Goal: Information Seeking & Learning: Learn about a topic

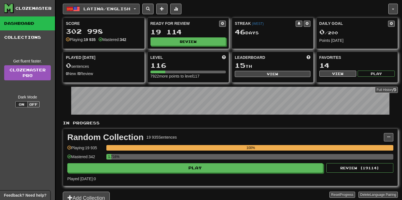
click at [139, 11] on button "Latina / English" at bounding box center [101, 9] width 77 height 11
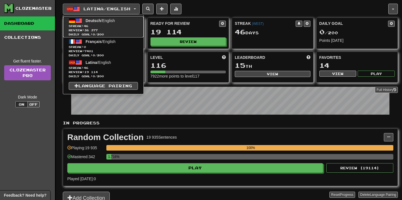
click at [119, 25] on span "Streak: 46" at bounding box center [103, 26] width 69 height 4
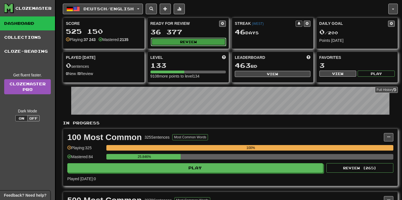
click at [210, 40] on button "Review" at bounding box center [189, 42] width 76 height 8
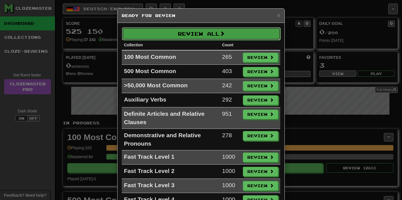
click at [213, 33] on button "Review All" at bounding box center [201, 33] width 159 height 13
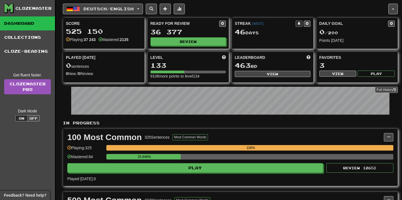
select select "**"
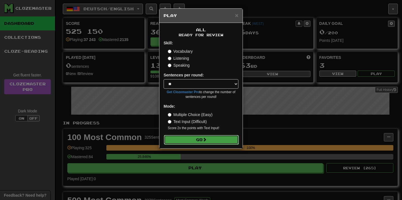
click at [185, 141] on button "Go" at bounding box center [201, 139] width 75 height 9
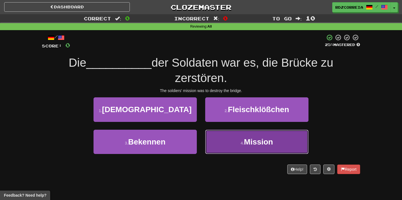
click at [254, 136] on button "4 . Mission" at bounding box center [256, 142] width 103 height 24
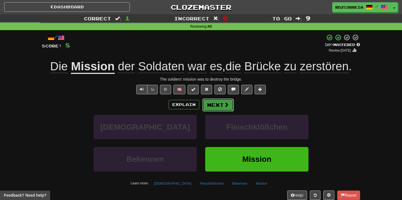
click at [226, 106] on span at bounding box center [226, 104] width 5 height 5
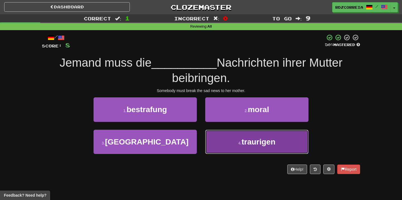
click at [238, 135] on button "4 . traurigen" at bounding box center [256, 142] width 103 height 24
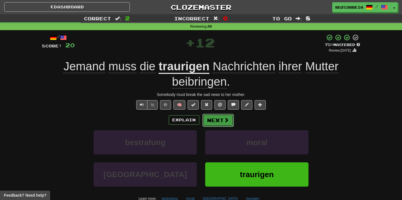
click at [223, 122] on button "Next" at bounding box center [217, 120] width 31 height 13
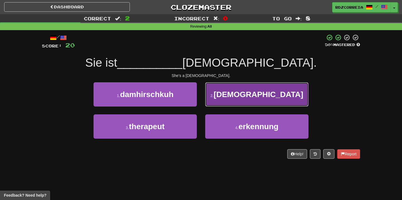
click at [236, 95] on button "2 . [DEMOGRAPHIC_DATA]" at bounding box center [256, 94] width 103 height 24
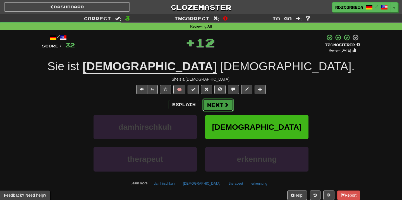
click at [221, 104] on button "Next" at bounding box center [217, 105] width 31 height 13
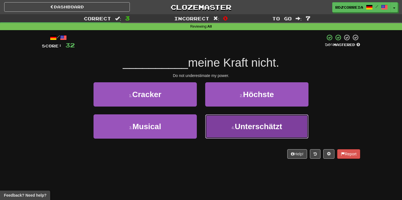
click at [247, 124] on span "Unterschätzt" at bounding box center [258, 126] width 47 height 9
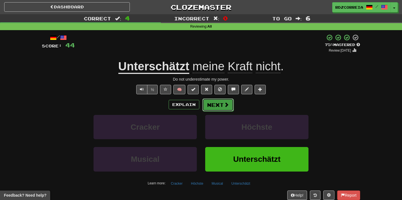
click at [220, 105] on button "Next" at bounding box center [217, 105] width 31 height 13
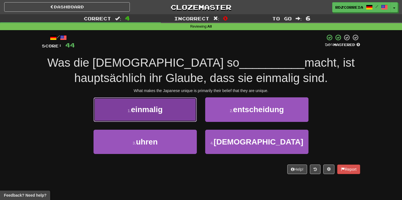
click at [184, 102] on button "1 . einmalig" at bounding box center [144, 109] width 103 height 24
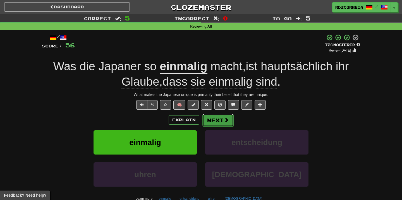
click at [227, 120] on span at bounding box center [226, 119] width 5 height 5
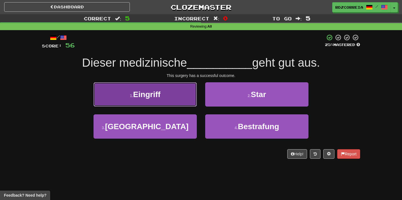
click at [182, 97] on button "1 . Eingriff" at bounding box center [144, 94] width 103 height 24
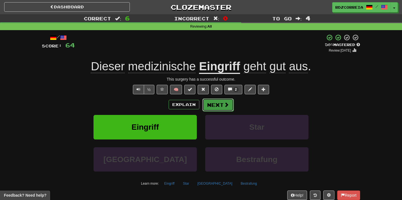
click at [219, 103] on button "Next" at bounding box center [217, 105] width 31 height 13
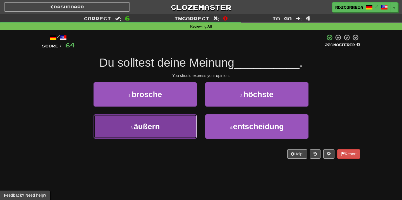
click at [174, 127] on button "3 . äußern" at bounding box center [144, 126] width 103 height 24
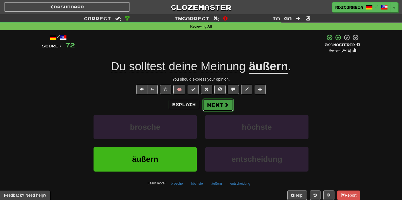
click at [215, 102] on button "Next" at bounding box center [217, 105] width 31 height 13
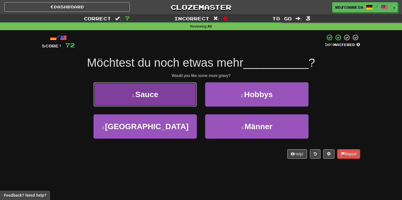
click at [174, 97] on button "1 . Sauce" at bounding box center [144, 94] width 103 height 24
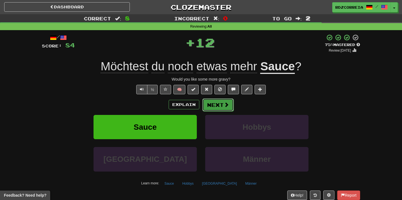
click at [220, 102] on button "Next" at bounding box center [217, 105] width 31 height 13
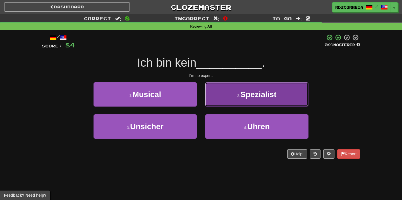
click at [241, 95] on small "2 ." at bounding box center [238, 95] width 3 height 4
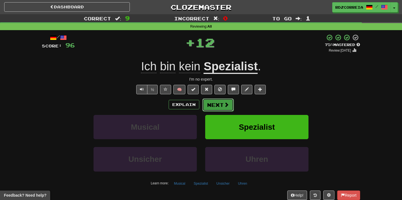
click at [216, 105] on button "Next" at bounding box center [217, 105] width 31 height 13
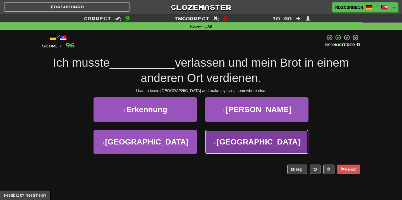
click at [248, 130] on button "4 . [GEOGRAPHIC_DATA]" at bounding box center [256, 142] width 103 height 24
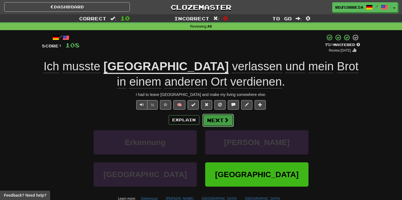
click at [219, 119] on button "Next" at bounding box center [217, 120] width 31 height 13
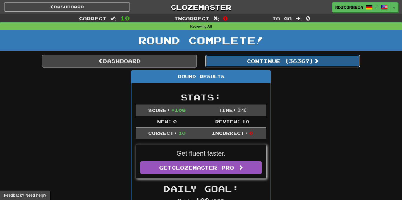
click at [257, 62] on button "Continue ( 36367 )" at bounding box center [282, 61] width 155 height 13
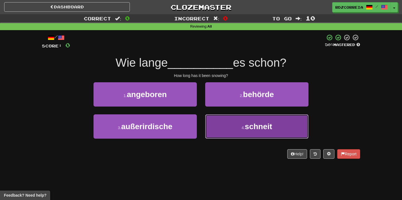
click at [245, 123] on span "schneit" at bounding box center [258, 126] width 27 height 9
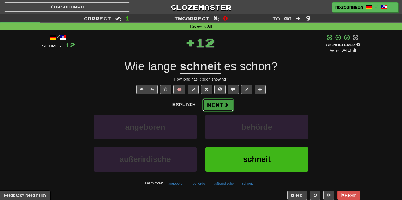
click at [226, 105] on span at bounding box center [226, 104] width 5 height 5
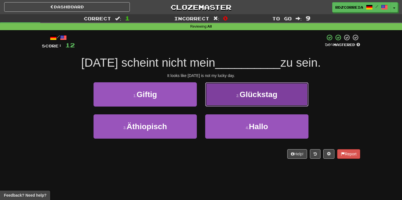
click at [256, 98] on span "Glückstag" at bounding box center [258, 94] width 38 height 9
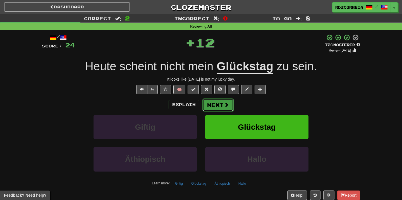
click at [226, 106] on span at bounding box center [226, 104] width 5 height 5
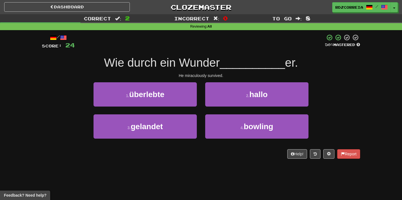
click at [203, 100] on div "2 . hallo" at bounding box center [257, 98] width 112 height 32
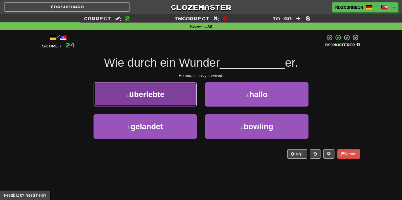
click at [195, 97] on button "1 . überlebte" at bounding box center [144, 94] width 103 height 24
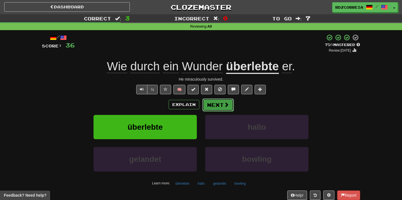
click at [222, 105] on button "Next" at bounding box center [217, 105] width 31 height 13
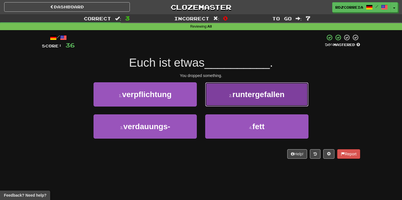
click at [243, 98] on span "runtergefallen" at bounding box center [258, 94] width 52 height 9
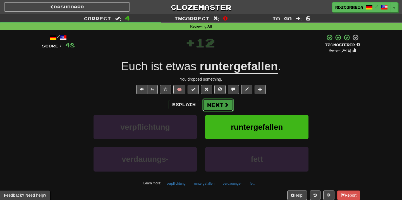
click at [214, 108] on button "Next" at bounding box center [217, 105] width 31 height 13
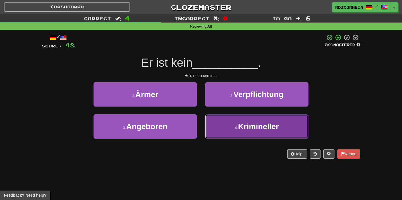
click at [238, 121] on button "4 . Krimineller" at bounding box center [256, 126] width 103 height 24
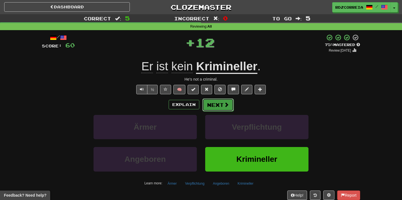
click at [225, 108] on button "Next" at bounding box center [217, 105] width 31 height 13
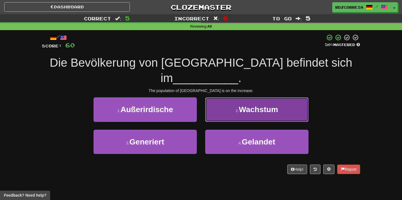
click at [236, 114] on button "2 . Wachstum" at bounding box center [256, 109] width 103 height 24
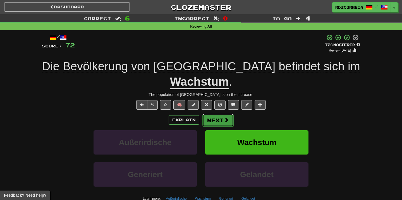
click at [216, 122] on button "Next" at bounding box center [217, 120] width 31 height 13
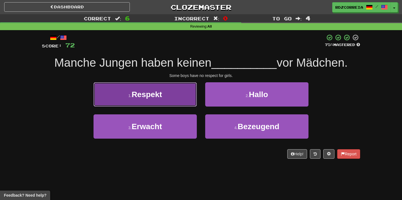
click at [165, 95] on button "1 . Respekt" at bounding box center [144, 94] width 103 height 24
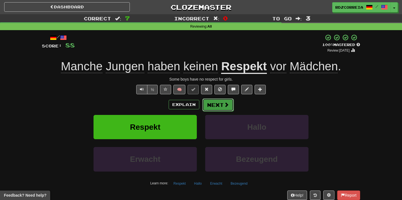
click at [208, 102] on button "Next" at bounding box center [217, 105] width 31 height 13
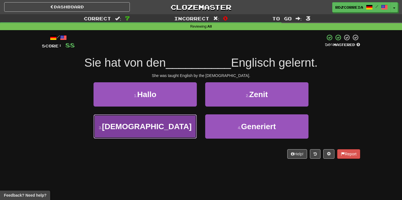
click at [168, 126] on button "3 . Nonnen" at bounding box center [144, 126] width 103 height 24
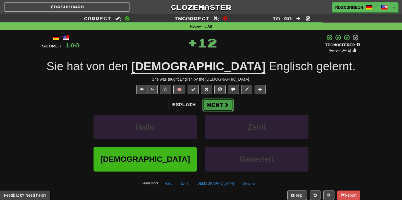
click at [220, 104] on button "Next" at bounding box center [217, 105] width 31 height 13
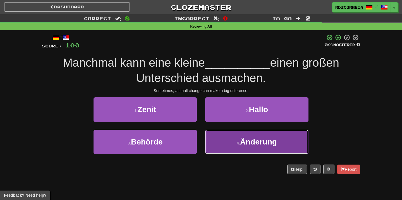
click at [248, 148] on button "4 . Änderung" at bounding box center [256, 142] width 103 height 24
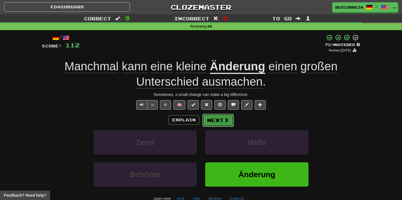
click at [214, 121] on button "Next" at bounding box center [217, 120] width 31 height 13
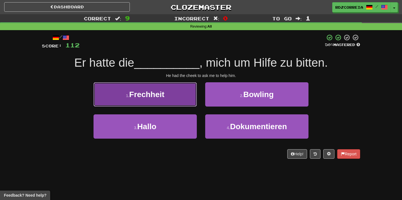
click at [179, 102] on button "1 . Frechheit" at bounding box center [144, 94] width 103 height 24
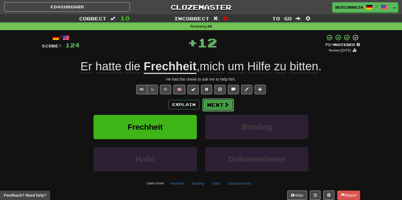
click at [220, 102] on button "Next" at bounding box center [217, 105] width 31 height 13
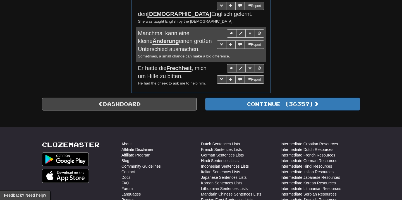
scroll to position [469, 0]
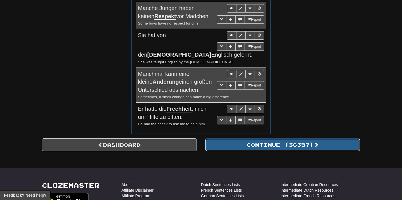
click at [266, 138] on button "Continue ( 36357 )" at bounding box center [282, 144] width 155 height 13
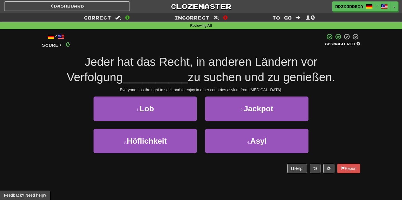
scroll to position [0, 0]
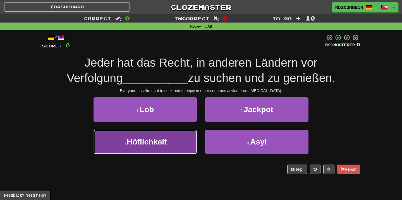
click at [168, 140] on button "3 . Höflichkeit" at bounding box center [144, 142] width 103 height 24
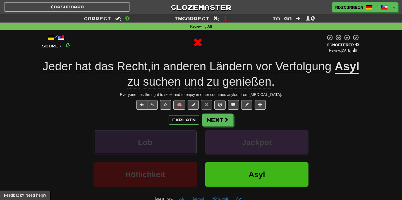
click at [168, 140] on button "Lob" at bounding box center [144, 142] width 103 height 24
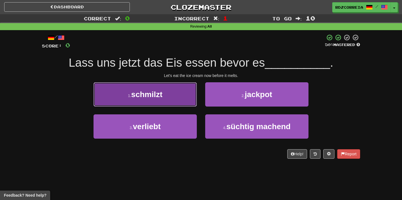
click at [173, 90] on button "1 . schmilzt" at bounding box center [144, 94] width 103 height 24
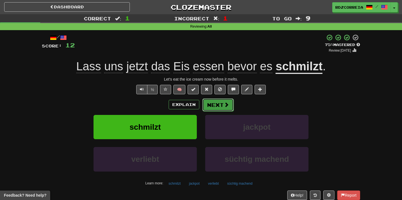
click at [212, 104] on button "Next" at bounding box center [217, 105] width 31 height 13
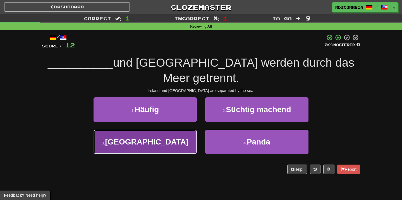
click at [160, 133] on button "3 . [GEOGRAPHIC_DATA]" at bounding box center [144, 142] width 103 height 24
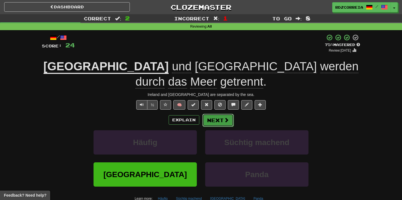
click at [220, 114] on button "Next" at bounding box center [217, 120] width 31 height 13
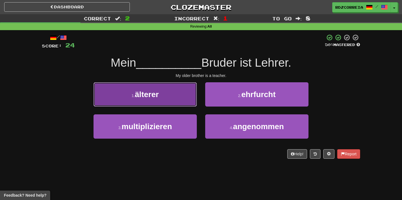
click at [177, 92] on button "1 . älterer" at bounding box center [144, 94] width 103 height 24
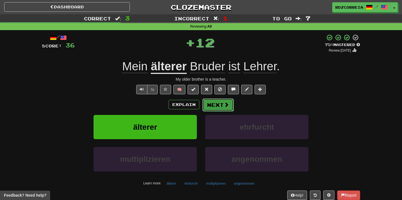
click at [215, 102] on button "Next" at bounding box center [217, 105] width 31 height 13
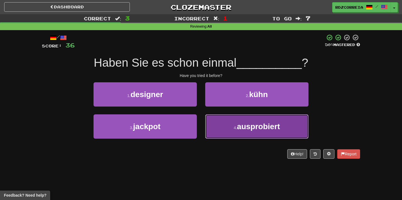
click at [237, 126] on span "ausprobiert" at bounding box center [258, 126] width 43 height 9
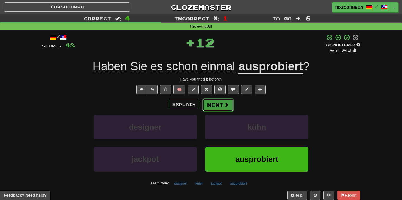
click at [217, 108] on button "Next" at bounding box center [217, 105] width 31 height 13
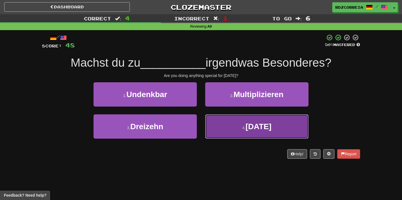
click at [256, 128] on span "[DATE]" at bounding box center [258, 126] width 26 height 9
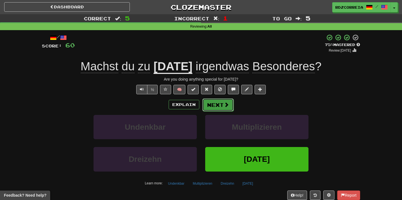
click at [223, 108] on button "Next" at bounding box center [217, 105] width 31 height 13
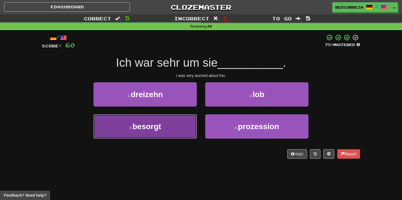
click at [172, 129] on button "3 . besorgt" at bounding box center [144, 126] width 103 height 24
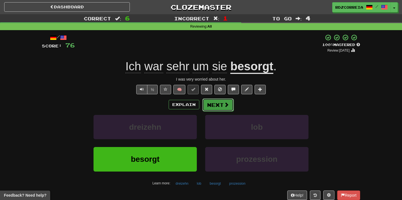
click at [226, 109] on button "Next" at bounding box center [217, 105] width 31 height 13
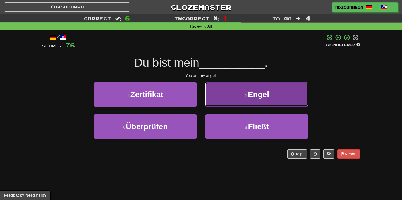
click at [237, 98] on button "2 . Engel" at bounding box center [256, 94] width 103 height 24
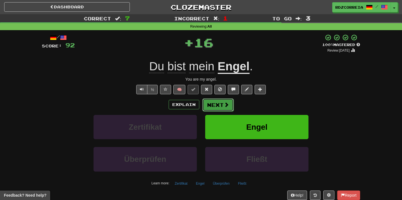
click at [211, 105] on button "Next" at bounding box center [217, 105] width 31 height 13
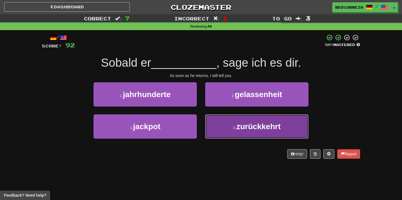
click at [233, 117] on button "4 . zurückkehrt" at bounding box center [256, 126] width 103 height 24
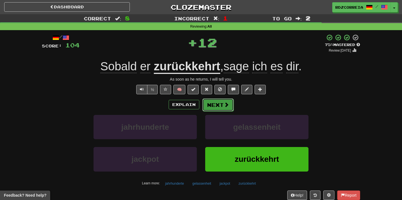
click at [219, 105] on button "Next" at bounding box center [217, 105] width 31 height 13
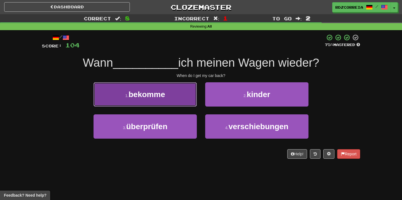
click at [188, 94] on button "1 . bekomme" at bounding box center [144, 94] width 103 height 24
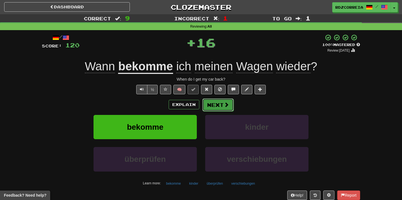
click at [220, 104] on button "Next" at bounding box center [217, 105] width 31 height 13
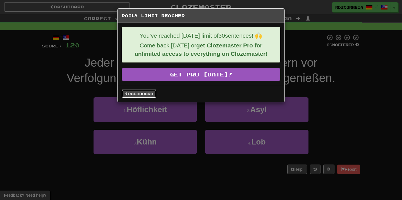
click at [143, 94] on link "Dashboard" at bounding box center [139, 94] width 35 height 8
